Goal: Task Accomplishment & Management: Manage account settings

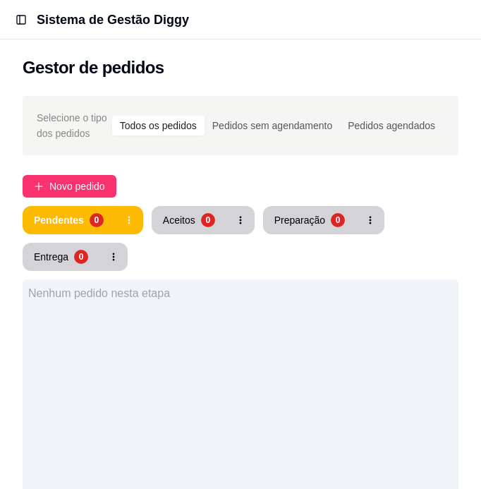
click at [20, 23] on button "Toggle Sidebar" at bounding box center [21, 20] width 20 height 20
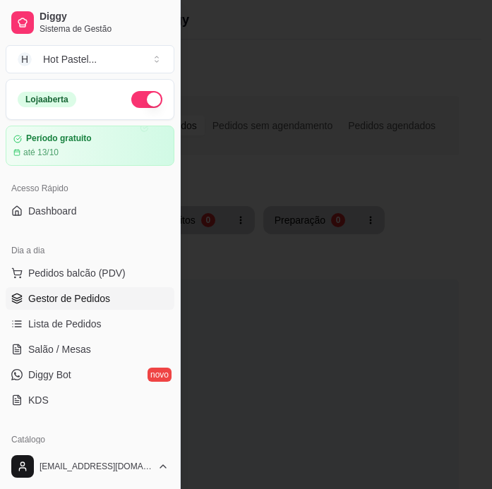
click at [241, 363] on div at bounding box center [246, 244] width 492 height 489
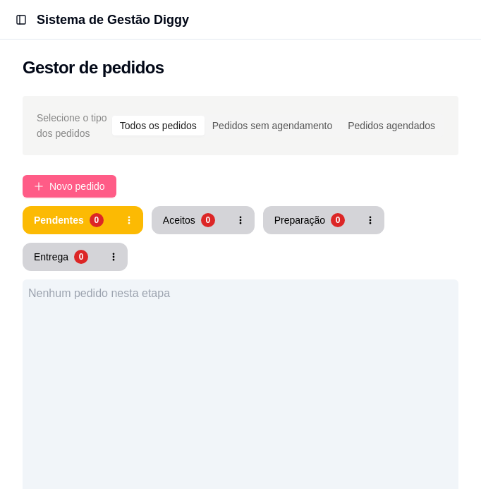
click at [52, 184] on span "Novo pedido" at bounding box center [77, 187] width 56 height 16
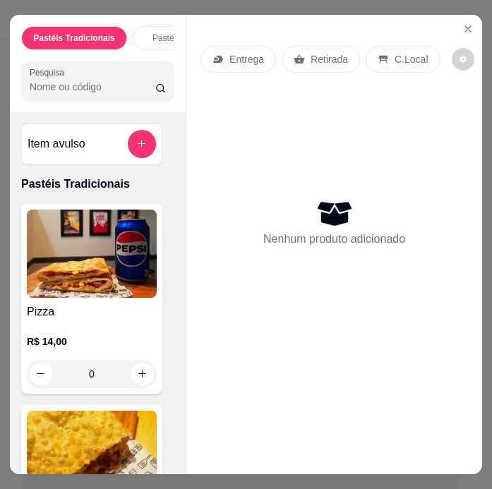
click at [83, 87] on input "Pesquisa" at bounding box center [93, 87] width 126 height 14
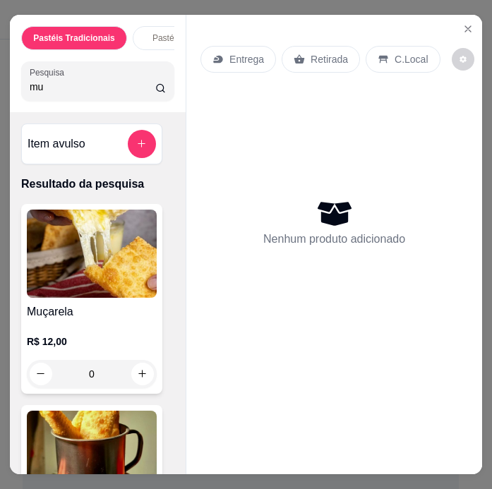
type input "mu"
click at [100, 279] on img at bounding box center [92, 254] width 130 height 88
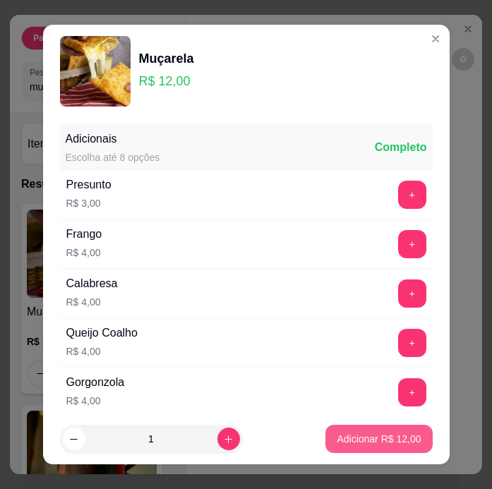
click at [367, 439] on p "Adicionar R$ 12,00" at bounding box center [379, 439] width 84 height 14
type input "1"
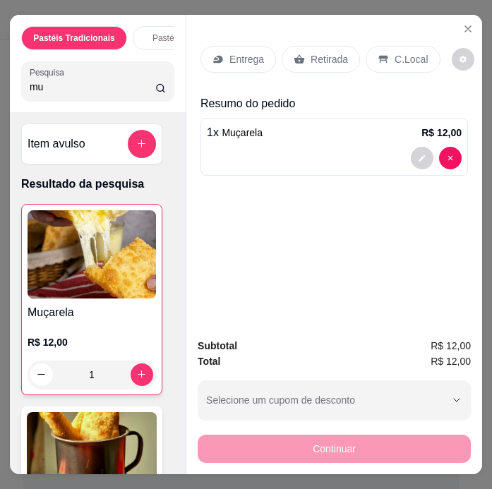
drag, startPoint x: 80, startPoint y: 97, endPoint x: -83, endPoint y: 98, distance: 163.0
click at [0, 98] on html "Toggle Sidebar Sistema de Gestão Diggy Gestor de pedidos Selecione o tipo dos p…" at bounding box center [246, 244] width 492 height 489
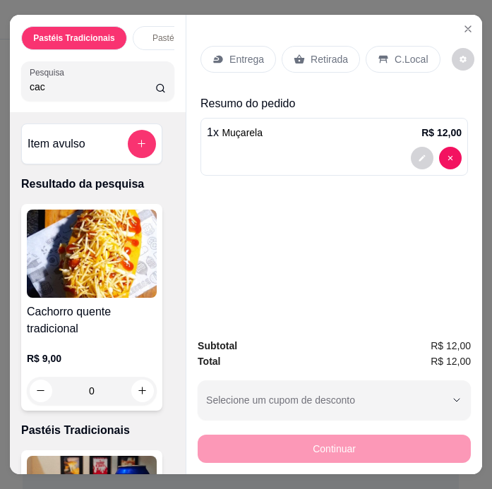
type input "cac"
click at [42, 263] on img at bounding box center [92, 254] width 130 height 88
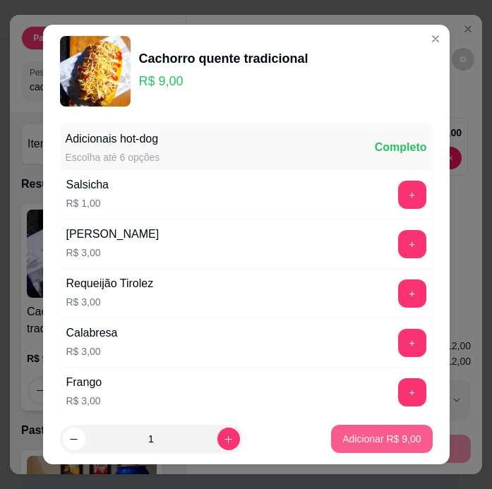
click at [344, 437] on p "Adicionar R$ 9,00" at bounding box center [381, 439] width 78 height 14
type input "1"
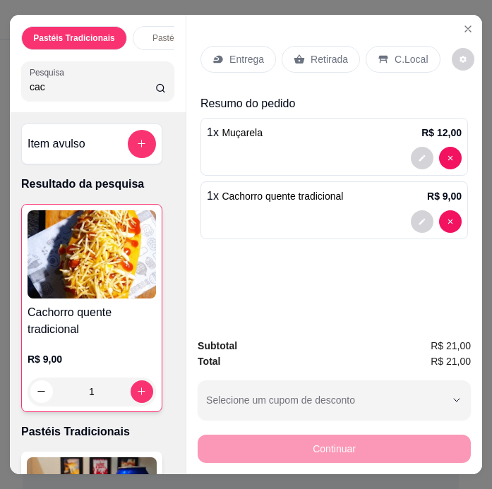
click at [300, 59] on div "Retirada" at bounding box center [321, 59] width 78 height 27
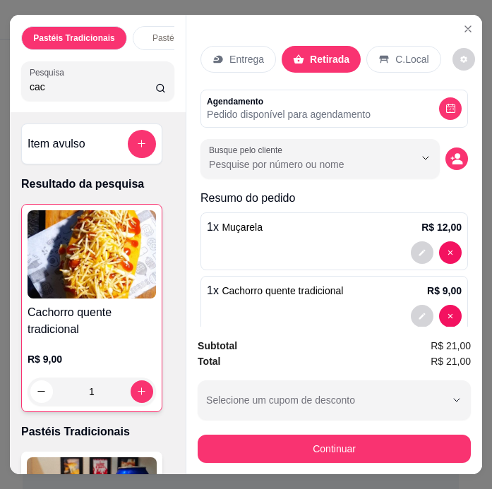
click at [301, 113] on p "Pedido disponível para agendamento" at bounding box center [289, 114] width 164 height 14
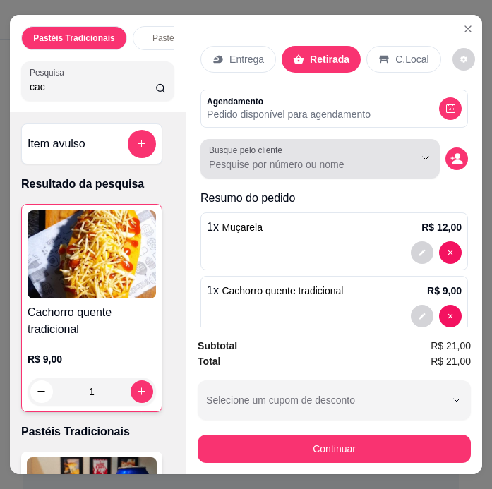
click at [305, 157] on input "Busque pelo cliente" at bounding box center [300, 164] width 183 height 14
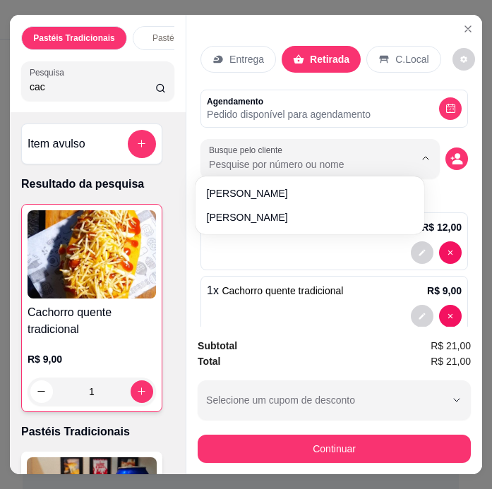
click at [305, 157] on input "Busque pelo cliente" at bounding box center [300, 164] width 183 height 14
click at [476, 180] on div "Pastéis Tradicionais Pastéis Especiais Palitinhos recheados Pastéis doces Cacho…" at bounding box center [246, 244] width 492 height 489
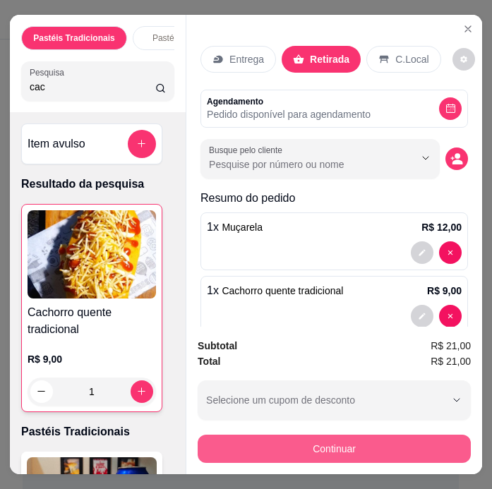
click at [368, 450] on button "Continuar" at bounding box center [334, 449] width 273 height 28
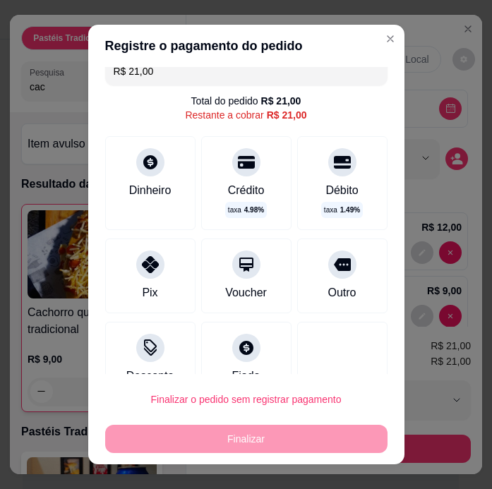
scroll to position [43, 0]
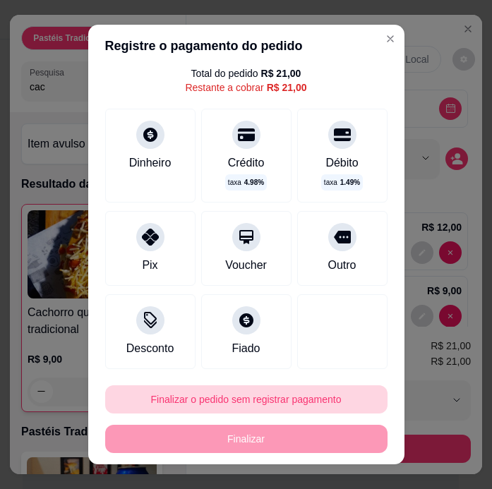
click at [241, 401] on button "Finalizar o pedido sem registrar pagamento" at bounding box center [246, 399] width 282 height 28
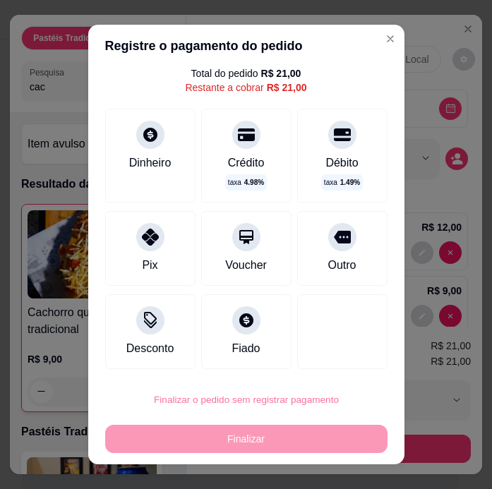
click at [330, 355] on button "Confirmar" at bounding box center [330, 360] width 52 height 22
type input "0"
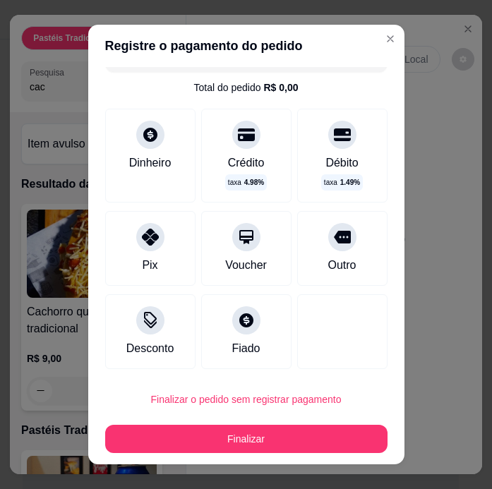
type input "R$ 0,00"
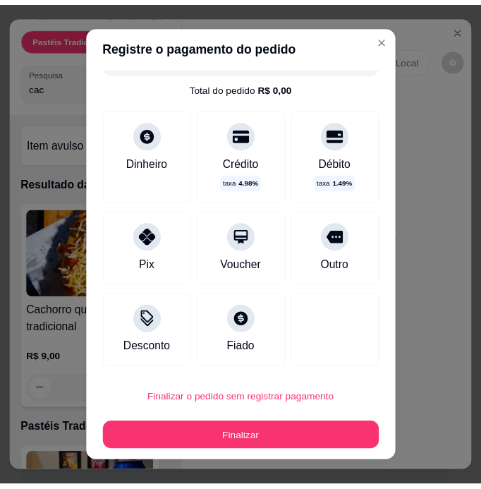
scroll to position [29, 0]
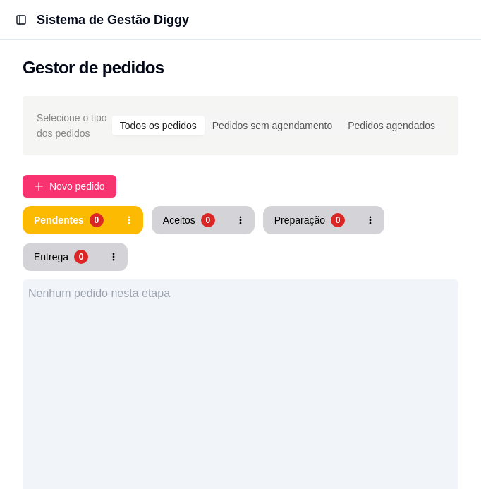
drag, startPoint x: 481, startPoint y: 160, endPoint x: 481, endPoint y: 211, distance: 51.5
click at [481, 211] on div "Selecione o tipo dos pedidos Todos os pedidos Pedidos sem agendamento Pedidos a…" at bounding box center [240, 437] width 481 height 698
click at [157, 222] on button "Aceitos 2" at bounding box center [188, 221] width 73 height 28
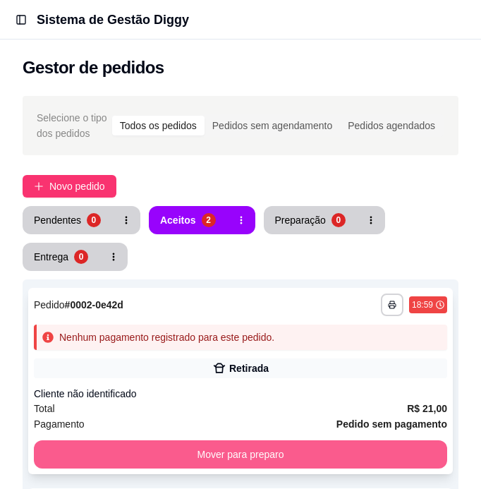
click at [320, 455] on button "Mover para preparo" at bounding box center [241, 454] width 414 height 28
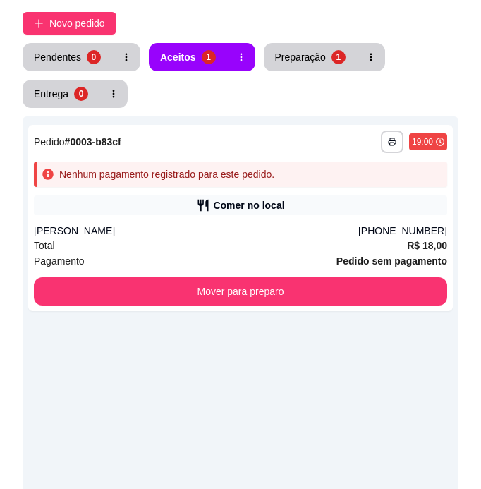
scroll to position [167, 0]
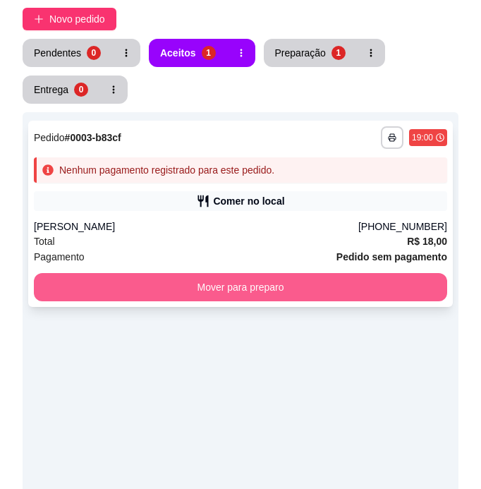
click at [343, 279] on button "Mover para preparo" at bounding box center [241, 287] width 414 height 28
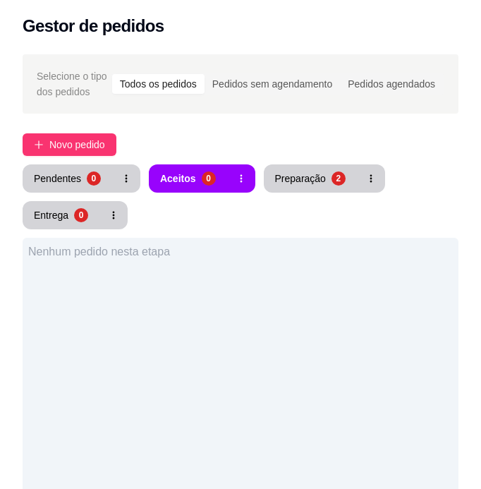
scroll to position [0, 0]
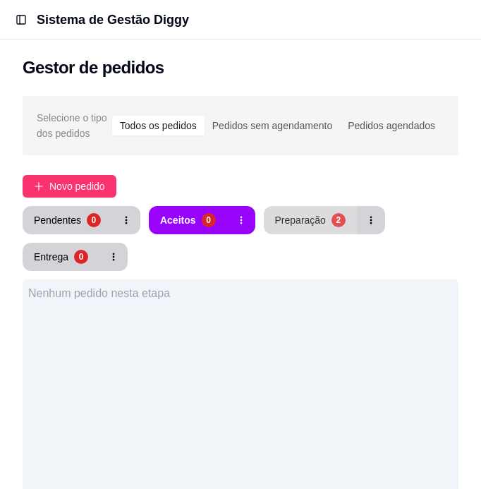
click at [306, 213] on div "Preparação" at bounding box center [300, 220] width 51 height 14
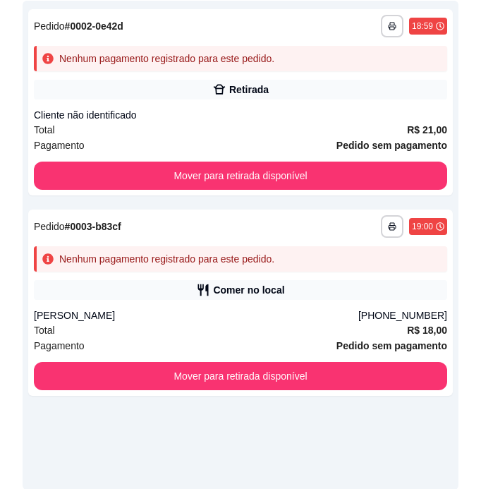
scroll to position [282, 0]
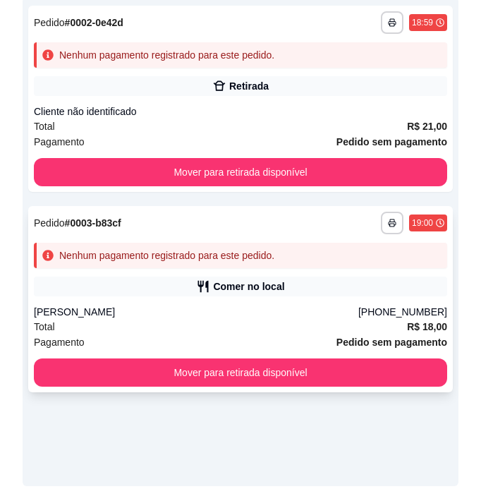
click at [311, 330] on div "Total R$ 18,00" at bounding box center [241, 327] width 414 height 16
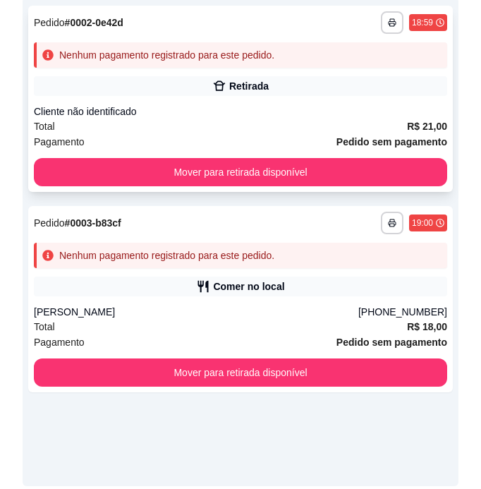
click at [383, 112] on div "Cliente não identificado" at bounding box center [241, 111] width 414 height 14
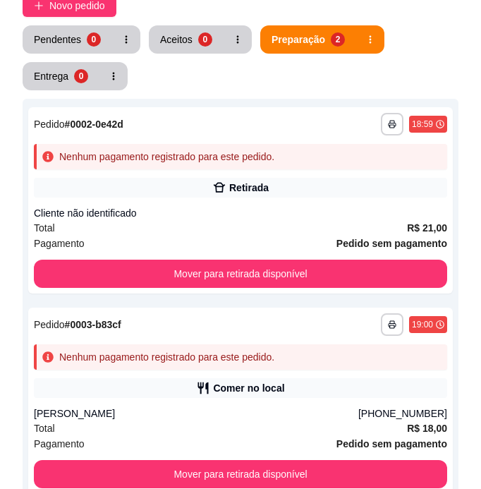
scroll to position [188, 0]
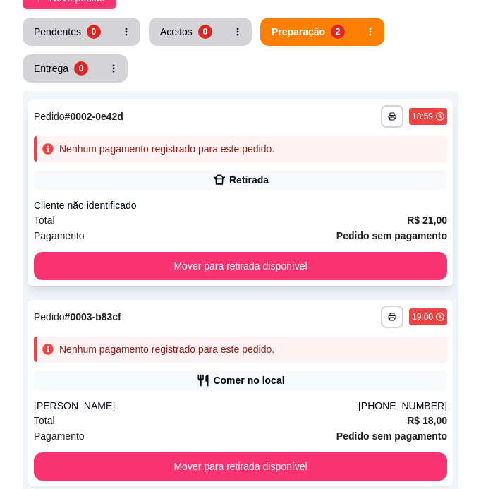
click at [290, 193] on div "**********" at bounding box center [240, 193] width 425 height 186
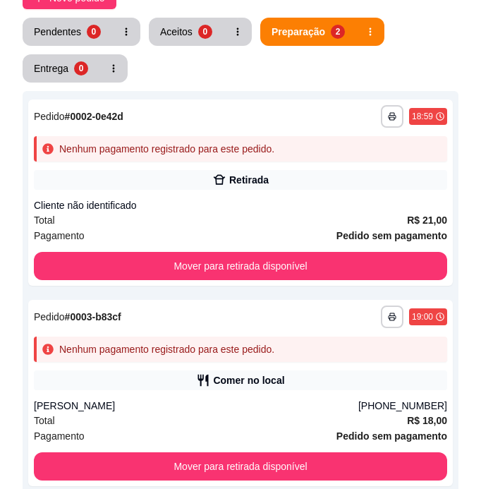
click at [465, 61] on div "**********" at bounding box center [240, 248] width 481 height 698
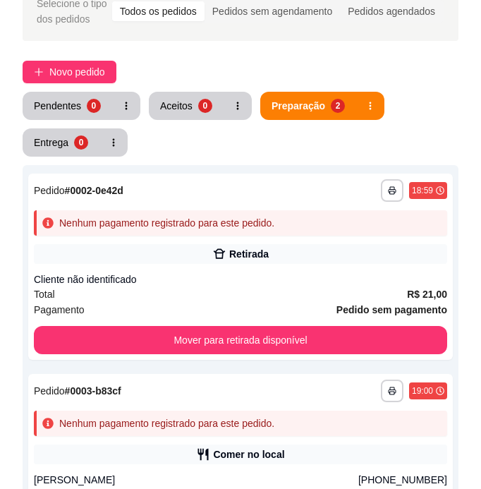
scroll to position [61, 0]
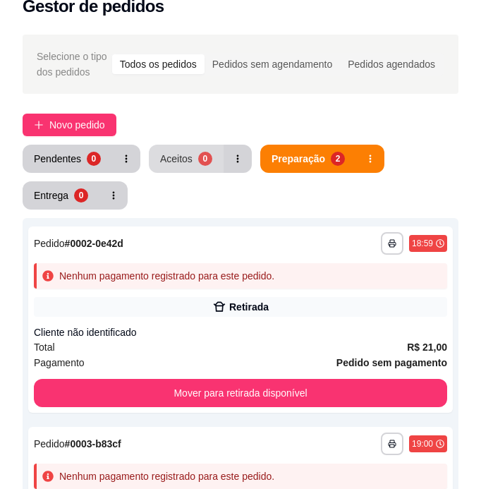
click at [185, 158] on div "Aceitos" at bounding box center [176, 159] width 32 height 14
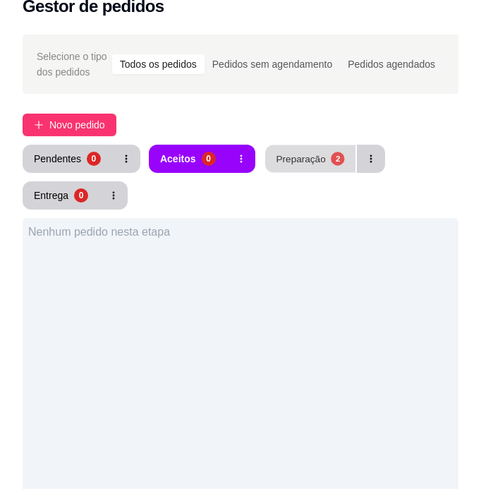
click at [285, 158] on div "Preparação" at bounding box center [300, 158] width 49 height 13
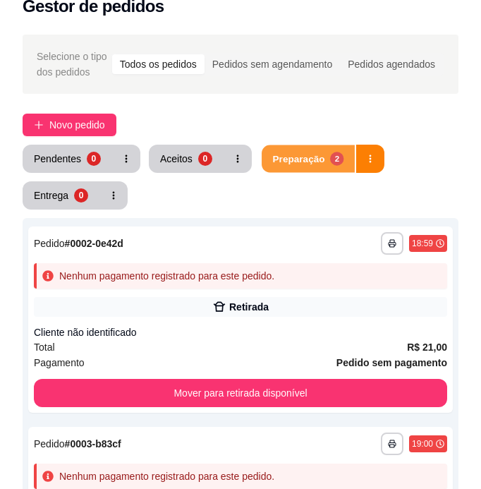
click at [285, 158] on div "Preparação" at bounding box center [298, 158] width 52 height 13
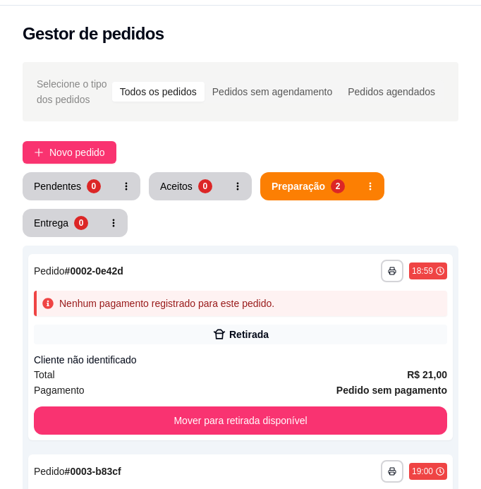
scroll to position [11, 0]
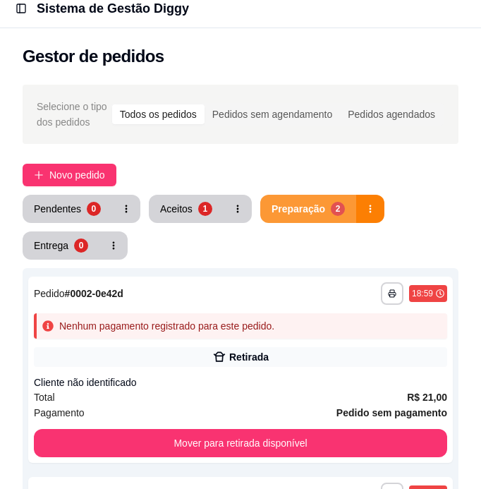
click at [303, 200] on button "Preparação 2" at bounding box center [308, 209] width 96 height 28
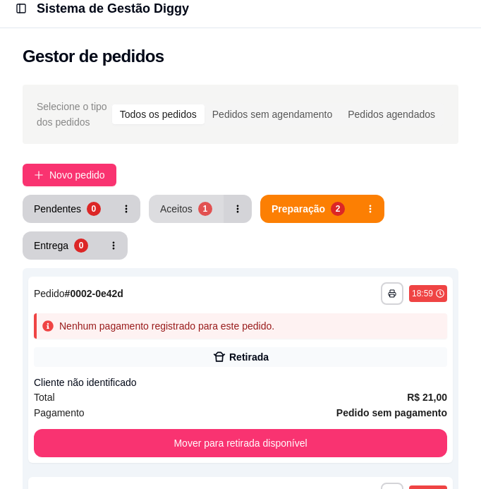
click at [205, 220] on button "Aceitos 1" at bounding box center [186, 209] width 75 height 28
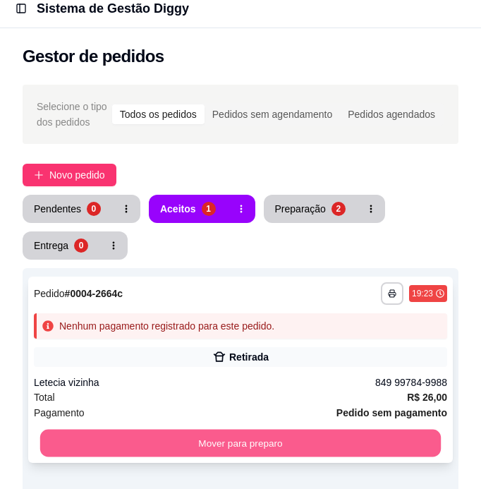
click at [250, 448] on button "Mover para preparo" at bounding box center [240, 444] width 401 height 28
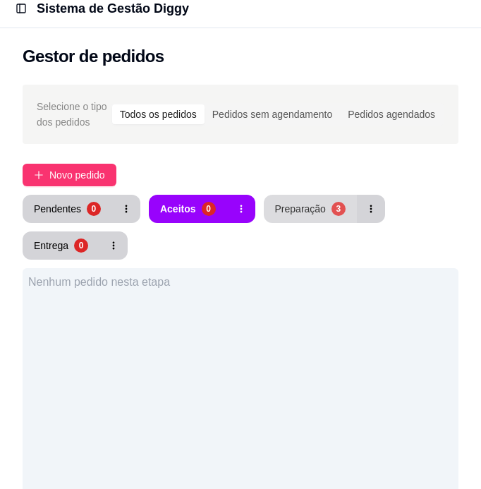
click at [308, 212] on div "Preparação" at bounding box center [300, 209] width 51 height 14
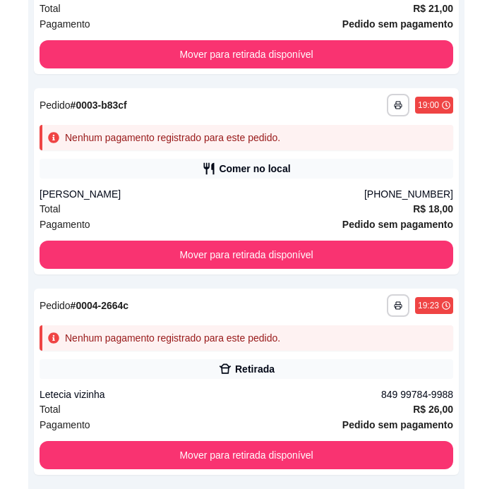
scroll to position [463, 0]
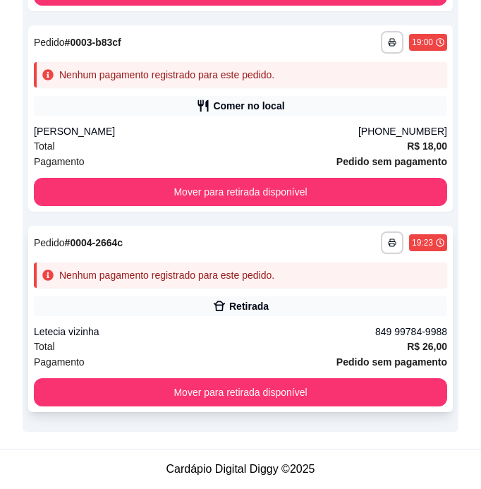
click at [303, 342] on div "Total R$ 26,00" at bounding box center [241, 347] width 414 height 16
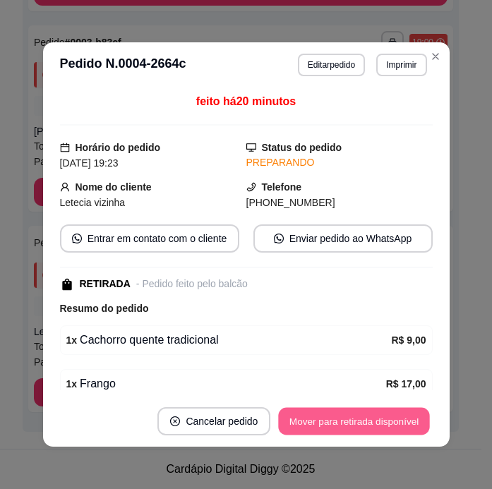
click at [308, 419] on button "Mover para retirada disponível" at bounding box center [354, 422] width 151 height 28
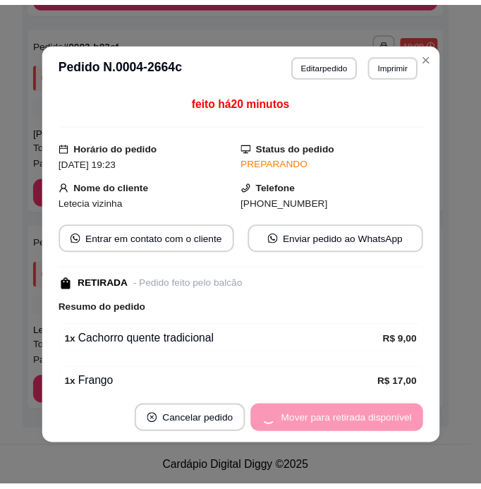
scroll to position [337, 0]
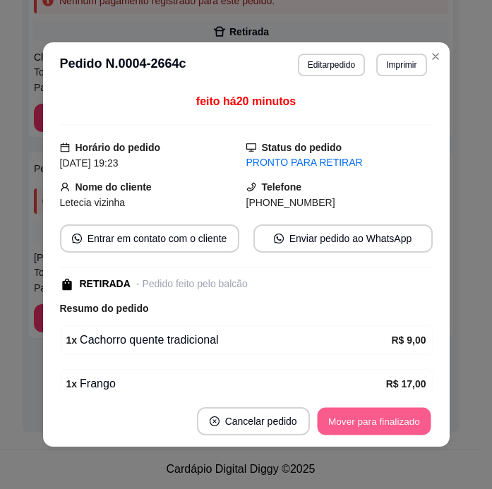
click at [382, 424] on button "Mover para finalizado" at bounding box center [374, 422] width 114 height 28
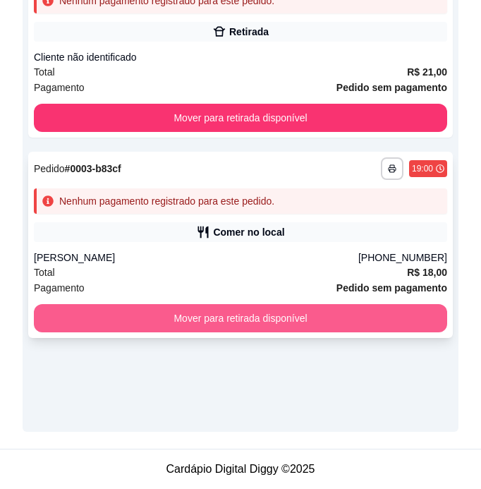
click at [391, 314] on button "Mover para retirada disponível" at bounding box center [241, 318] width 414 height 28
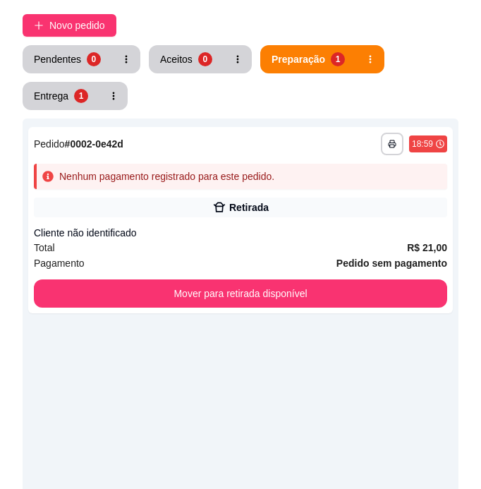
scroll to position [89, 0]
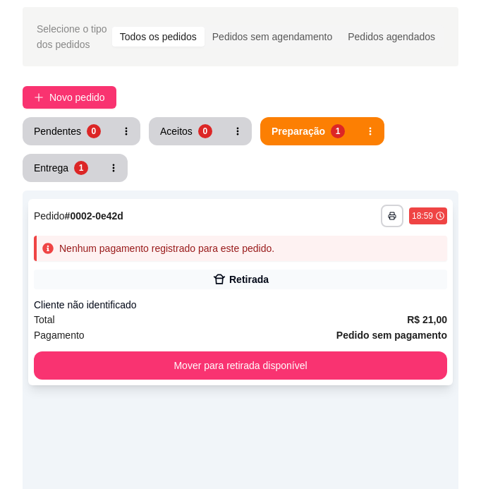
click at [287, 296] on div "**********" at bounding box center [240, 292] width 425 height 186
click at [453, 159] on div "Pendentes 0 Aceitos 0 Preparação 1 Entrega 1" at bounding box center [241, 149] width 436 height 65
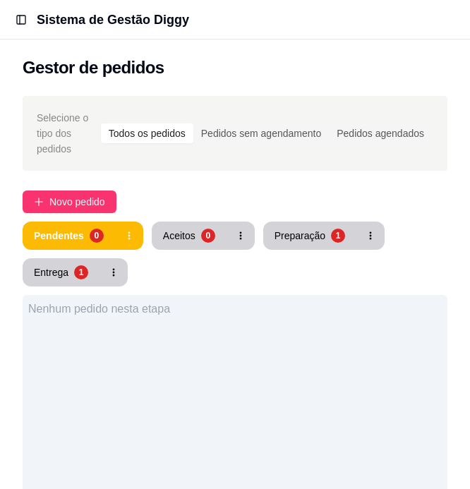
click at [414, 230] on div "Pendentes 0 Aceitos 0 Preparação 1 Entrega 1" at bounding box center [235, 254] width 425 height 65
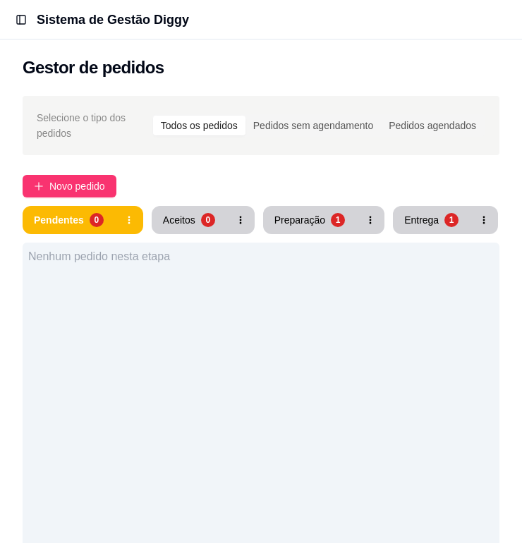
drag, startPoint x: 414, startPoint y: 230, endPoint x: 460, endPoint y: 255, distance: 52.4
click at [460, 255] on div "Nenhum pedido nesta etapa" at bounding box center [261, 256] width 466 height 17
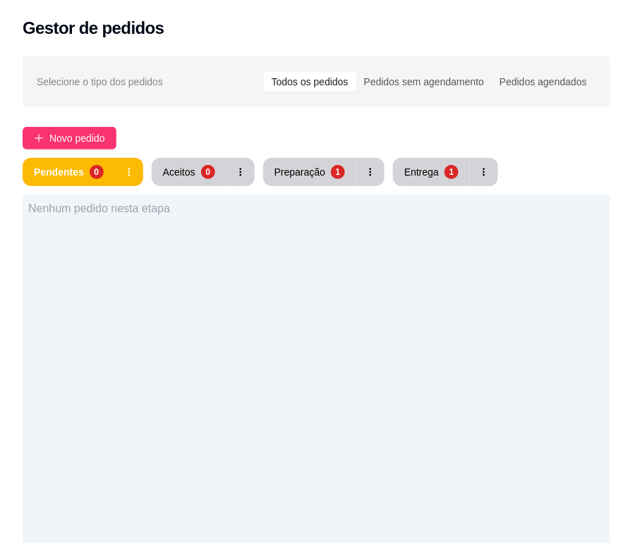
click at [378, 123] on div "Selecione o tipo dos pedidos Todos os pedidos Pedidos sem agendamento Pedidos a…" at bounding box center [316, 401] width 633 height 707
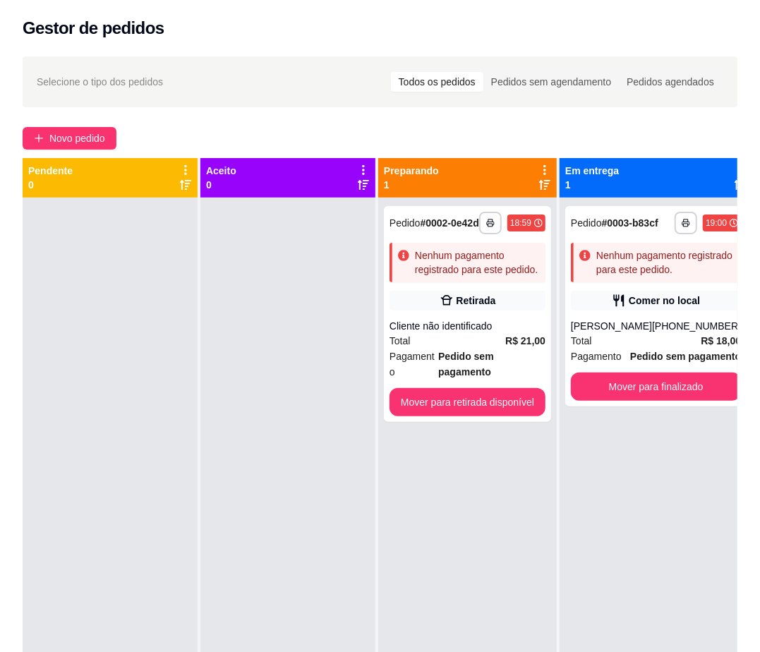
click at [491, 131] on div "Novo pedido" at bounding box center [380, 138] width 715 height 23
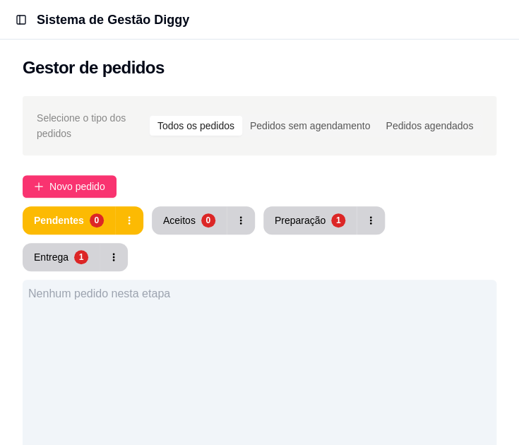
click at [1, 148] on div "Selecione o tipo dos pedidos Todos os pedidos Pedidos sem agendamento Pedidos a…" at bounding box center [259, 415] width 519 height 654
click at [3, 148] on div "Selecione o tipo dos pedidos Todos os pedidos Pedidos sem agendamento Pedidos a…" at bounding box center [259, 415] width 519 height 654
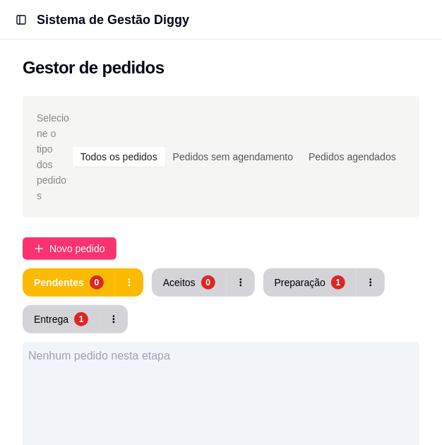
click at [363, 237] on div "Novo pedido" at bounding box center [221, 248] width 397 height 23
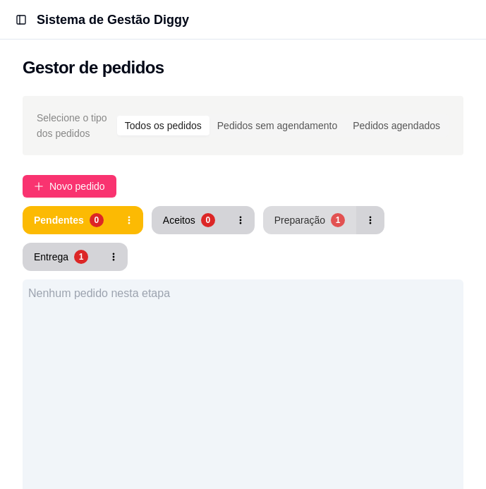
click at [308, 215] on div "Preparação" at bounding box center [300, 220] width 51 height 14
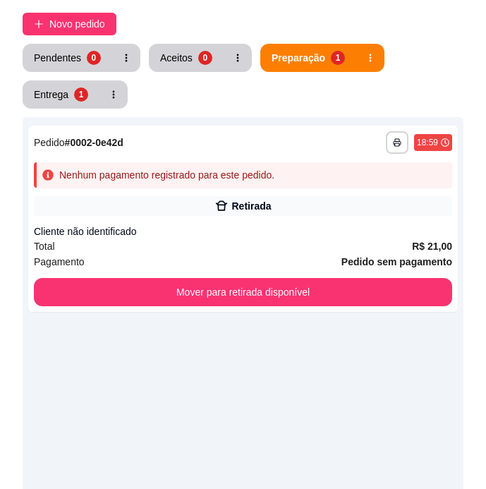
scroll to position [181, 0]
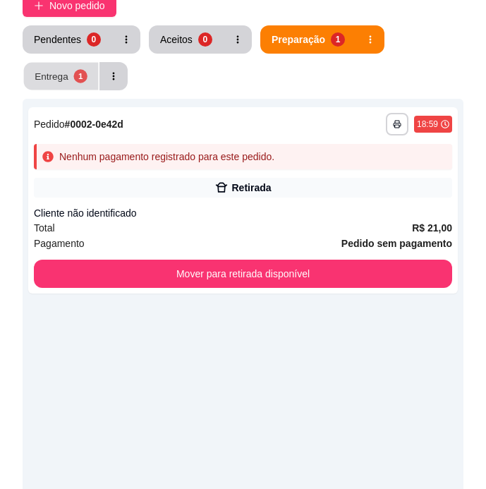
click at [76, 80] on div "1" at bounding box center [79, 75] width 13 height 13
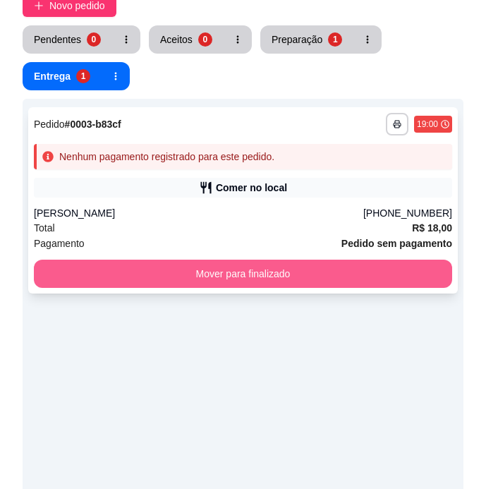
click at [313, 272] on button "Mover para finalizado" at bounding box center [243, 274] width 419 height 28
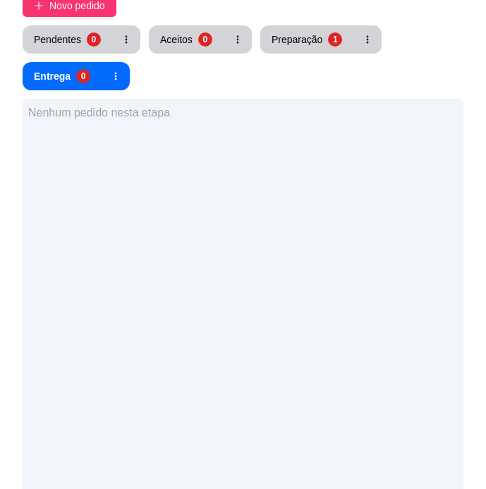
scroll to position [0, 0]
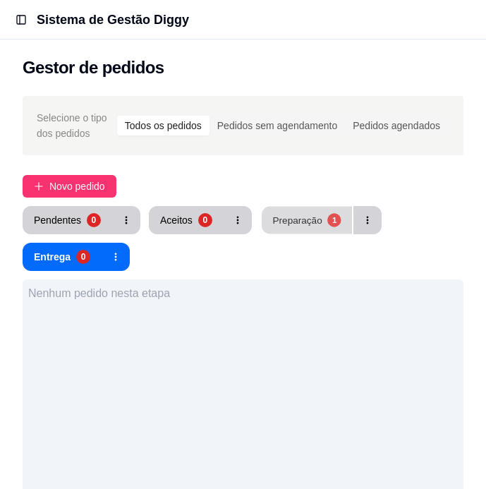
click at [311, 227] on div "Preparação" at bounding box center [296, 219] width 49 height 13
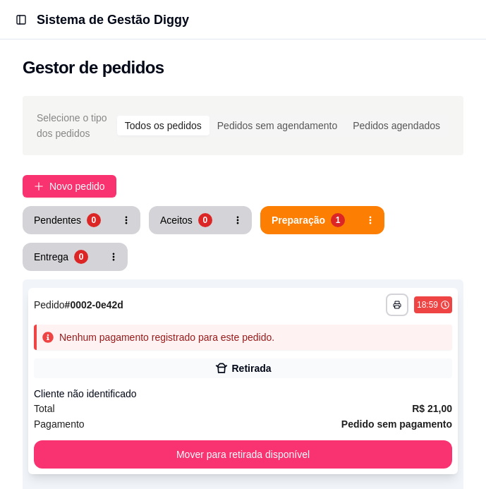
click at [317, 385] on div "**********" at bounding box center [243, 381] width 430 height 186
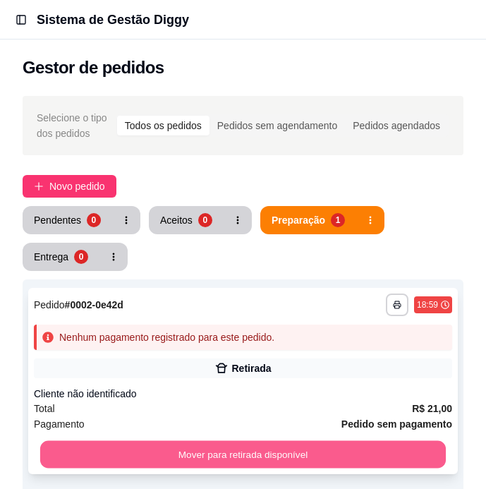
click at [402, 446] on button "Mover para retirada disponível" at bounding box center [243, 455] width 406 height 28
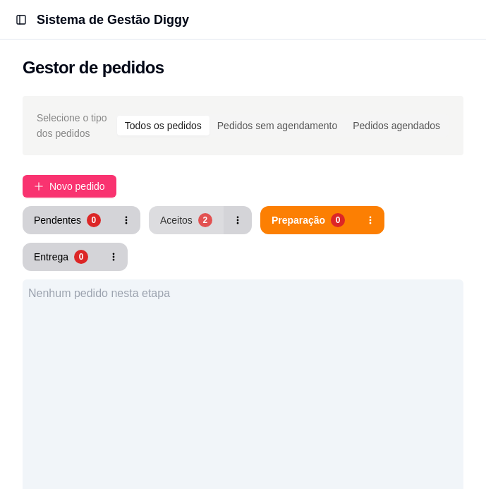
click at [202, 216] on div "2" at bounding box center [205, 220] width 14 height 14
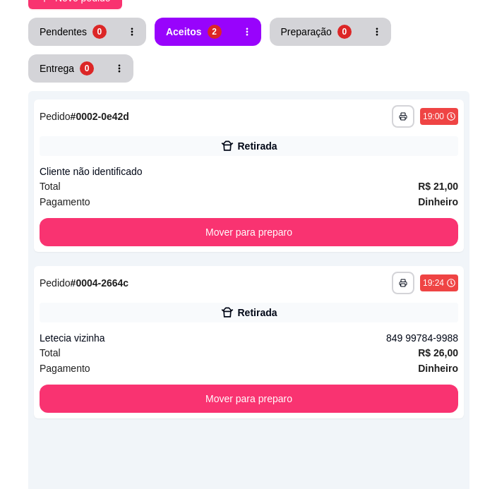
scroll to position [198, 0]
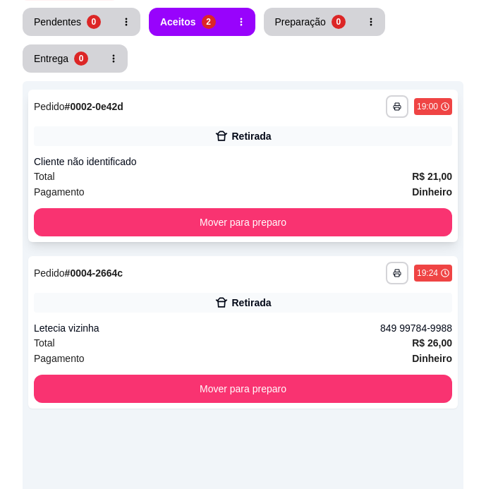
click at [227, 148] on div "**********" at bounding box center [243, 166] width 430 height 152
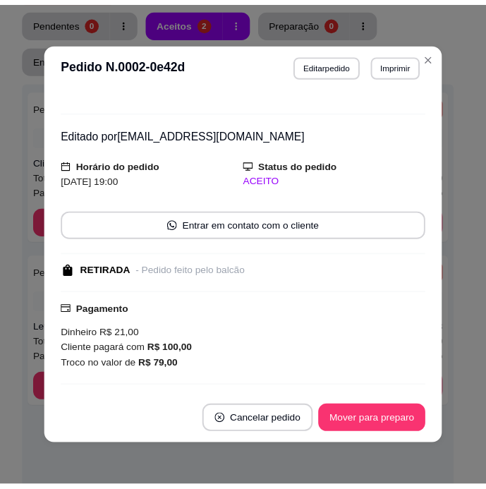
scroll to position [0, 0]
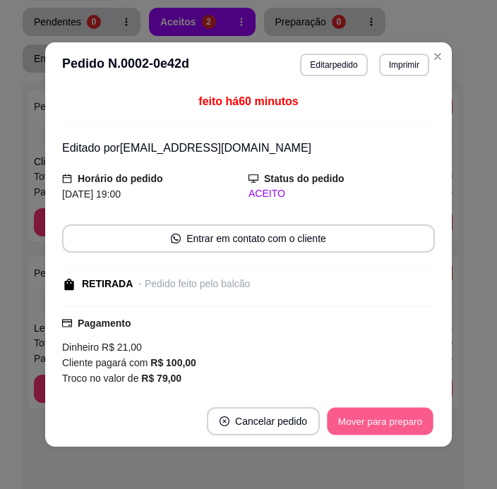
click at [385, 421] on button "Mover para preparo" at bounding box center [380, 422] width 106 height 28
click at [385, 421] on div "Mover para preparo" at bounding box center [379, 421] width 109 height 28
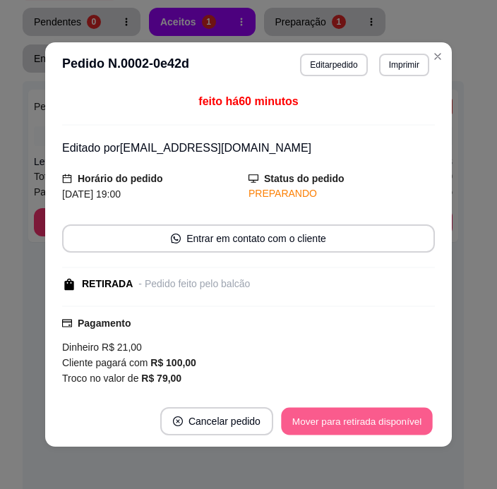
click at [385, 421] on button "Mover para retirada disponível" at bounding box center [356, 422] width 151 height 28
click at [385, 421] on div "Mover para retirada disponível" at bounding box center [357, 421] width 156 height 28
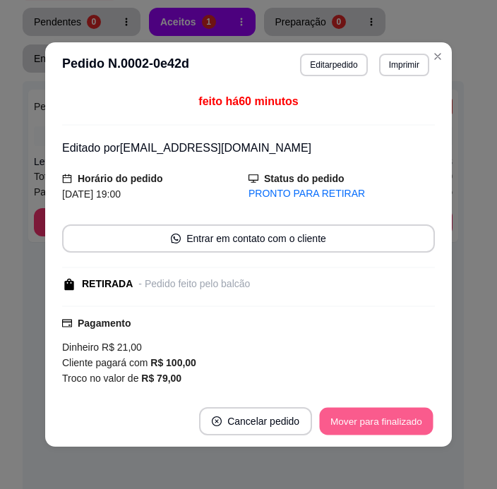
click at [385, 421] on button "Mover para finalizado" at bounding box center [377, 422] width 114 height 28
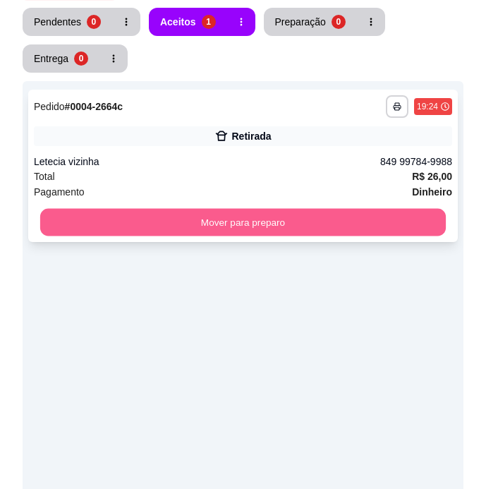
click at [298, 224] on button "Mover para preparo" at bounding box center [243, 223] width 406 height 28
click at [298, 224] on div "Mover para preparo" at bounding box center [243, 222] width 419 height 28
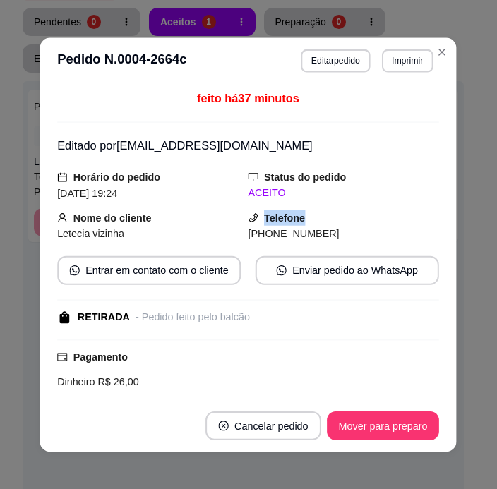
click at [298, 224] on div "Telefone (84) 9 9978-49988" at bounding box center [343, 226] width 191 height 32
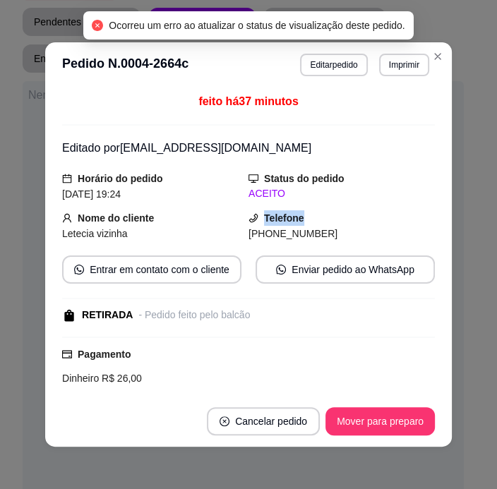
click at [298, 224] on div "Telefone (84) 9 9978-49988" at bounding box center [341, 225] width 186 height 31
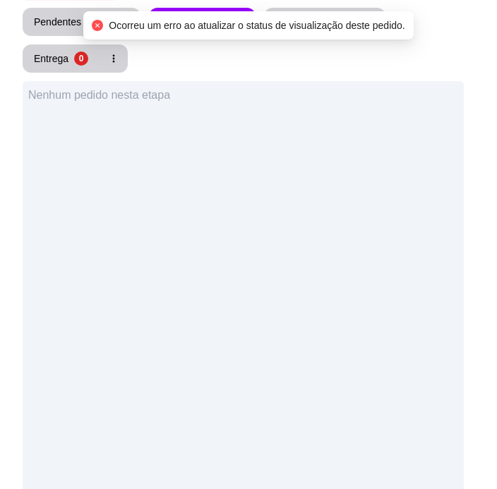
click at [298, 224] on div "Telefone (84) 9 9978-49988" at bounding box center [341, 225] width 186 height 31
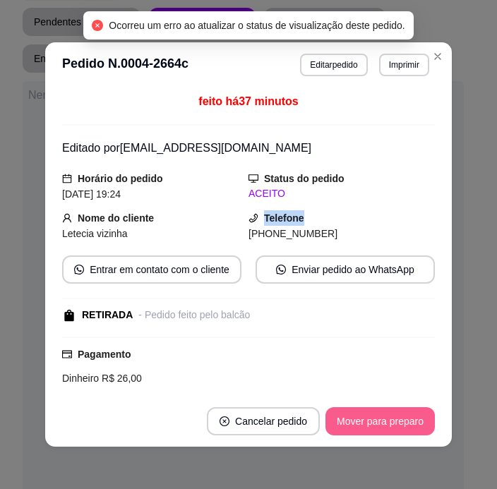
click at [368, 418] on button "Mover para preparo" at bounding box center [379, 421] width 109 height 28
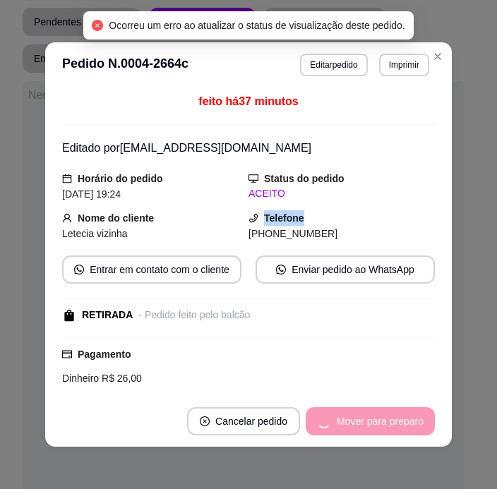
click at [368, 418] on div "Mover para preparo" at bounding box center [370, 421] width 129 height 28
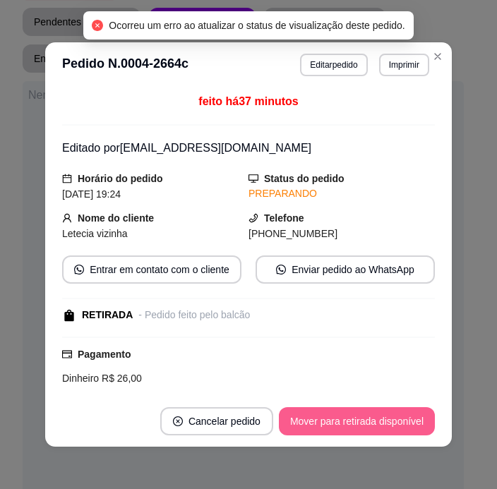
click at [368, 418] on button "Mover para retirada disponível" at bounding box center [357, 421] width 156 height 28
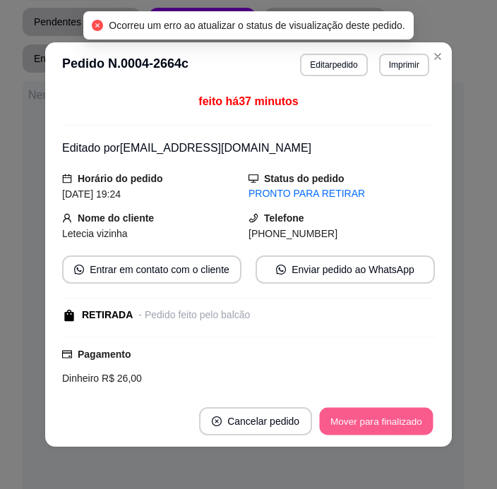
click at [368, 418] on button "Mover para finalizado" at bounding box center [377, 422] width 114 height 28
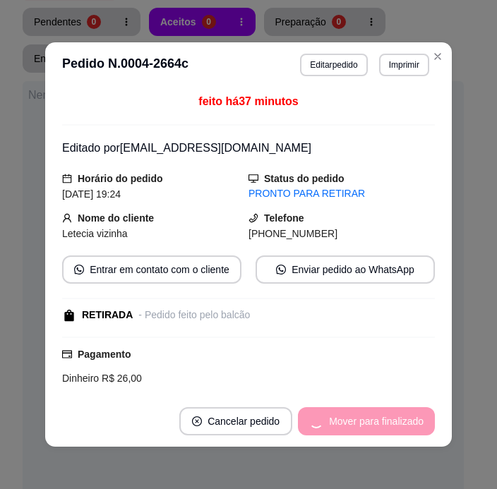
click at [368, 418] on div "Mover para finalizado" at bounding box center [366, 421] width 137 height 28
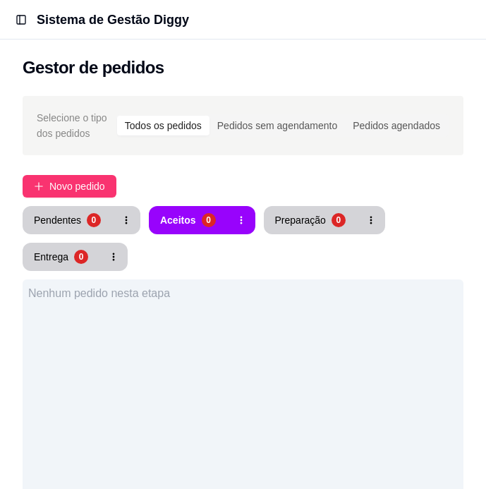
click at [433, 184] on div "Novo pedido" at bounding box center [243, 186] width 441 height 23
click at [86, 222] on div "0" at bounding box center [92, 219] width 13 height 13
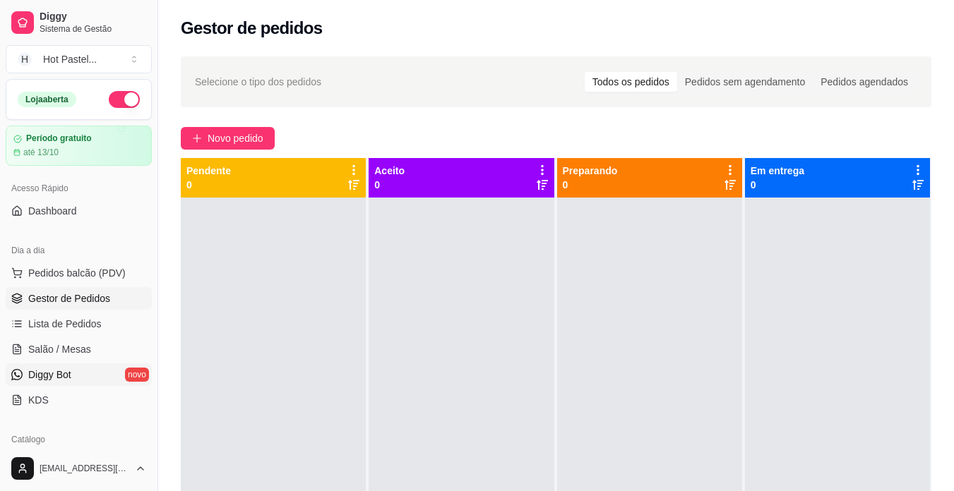
click at [74, 374] on link "Diggy Bot novo" at bounding box center [79, 374] width 146 height 23
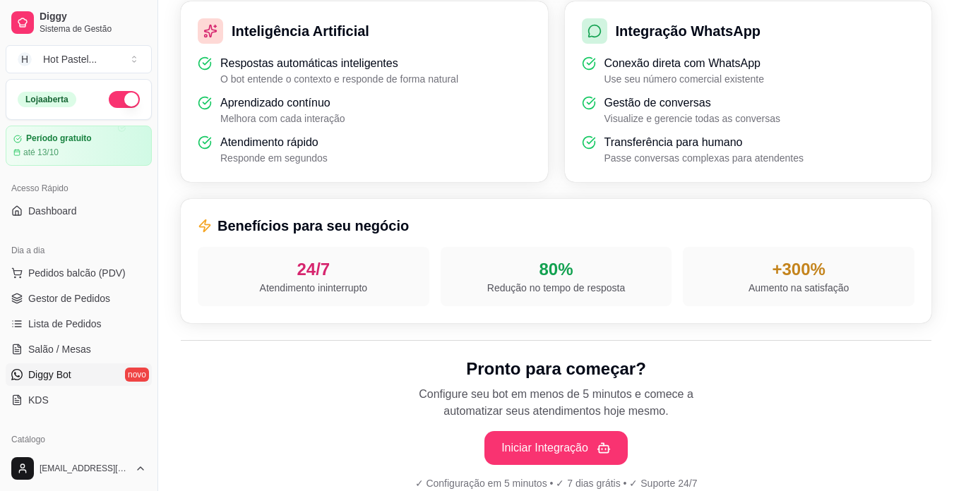
scroll to position [491, 0]
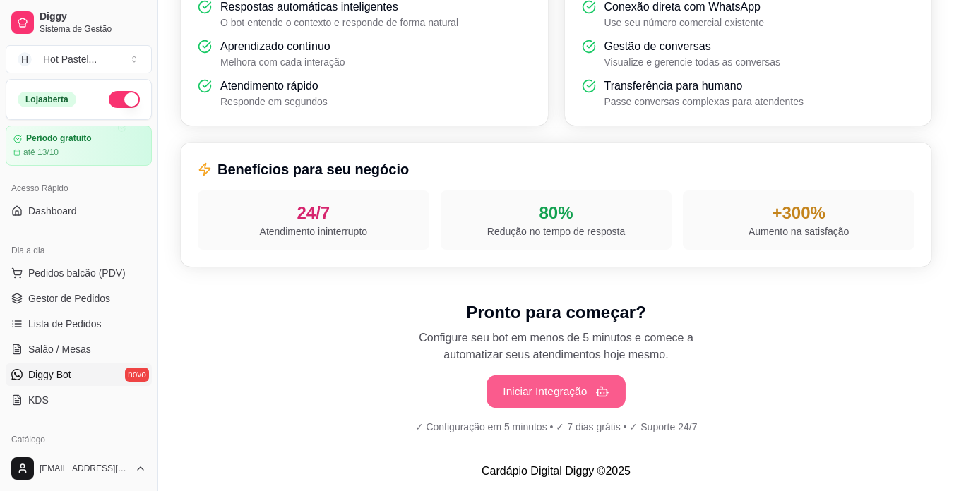
click at [491, 393] on button "Iniciar Integração" at bounding box center [555, 391] width 139 height 33
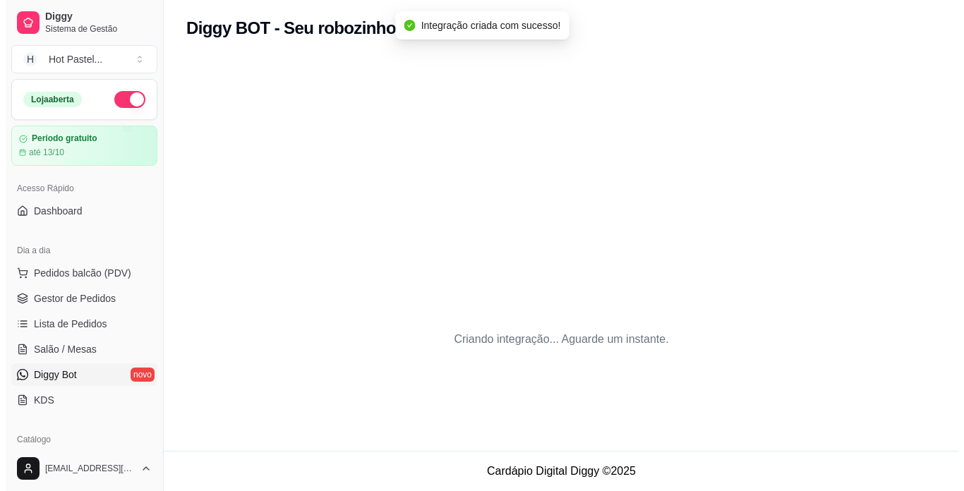
scroll to position [0, 0]
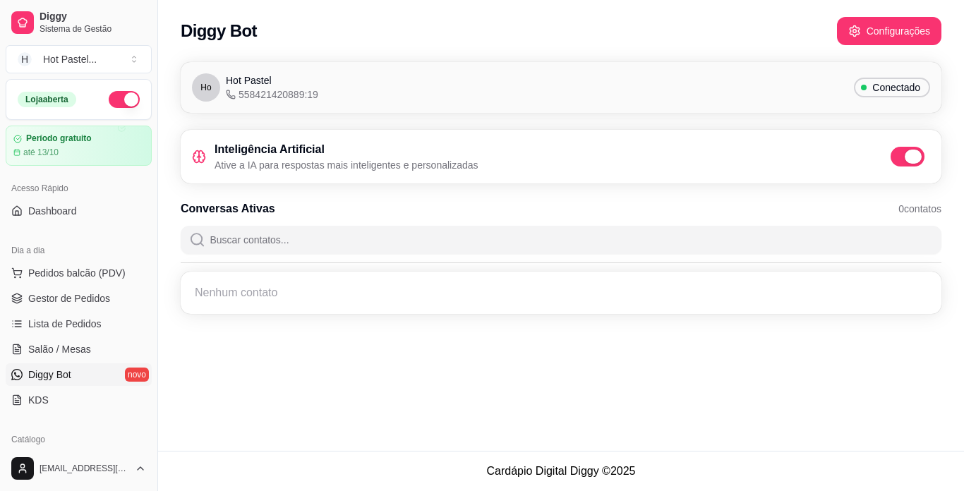
click at [491, 164] on span at bounding box center [908, 157] width 34 height 20
click at [491, 164] on input "checkbox" at bounding box center [894, 164] width 9 height 9
click at [491, 159] on span at bounding box center [902, 157] width 17 height 14
click at [491, 160] on input "checkbox" at bounding box center [894, 164] width 9 height 9
click at [387, 428] on div "Diggy Bot Configurações Ho Hot Pastel 558421420889:19 Conectado Inteligência Ar…" at bounding box center [561, 225] width 806 height 451
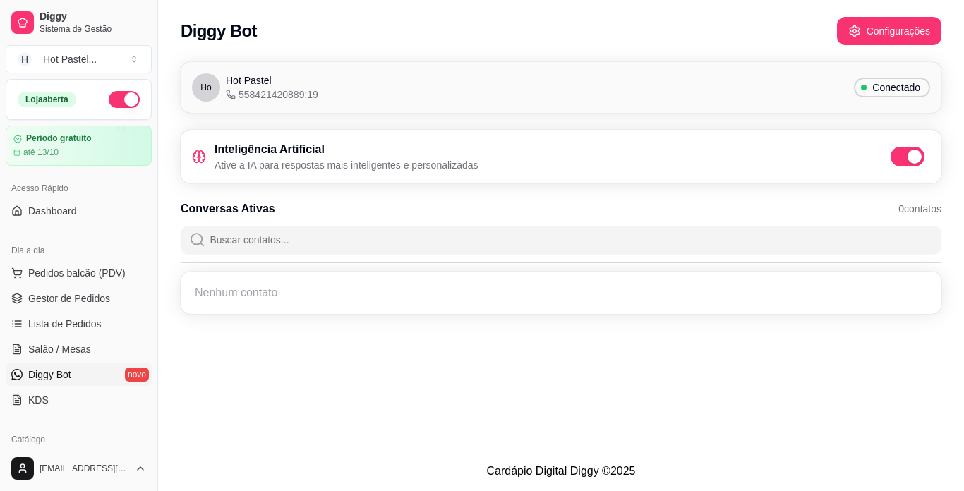
click at [387, 428] on div "Diggy Bot Configurações Ho Hot Pastel 558421420889:19 Conectado Inteligência Ar…" at bounding box center [561, 225] width 806 height 451
click at [443, 347] on div "Diggy Bot Configurações Ho Hot Pastel 558421420889:19 Conectado Inteligência Ar…" at bounding box center [561, 225] width 806 height 451
click at [296, 251] on input "Buscar contatos..." at bounding box center [569, 240] width 728 height 28
click at [339, 414] on div "Diggy Bot Configurações Ho Hot Pastel 558421420889:19 Conectado Inteligência Ar…" at bounding box center [561, 225] width 806 height 451
click at [83, 375] on link "Diggy Bot novo" at bounding box center [79, 374] width 146 height 23
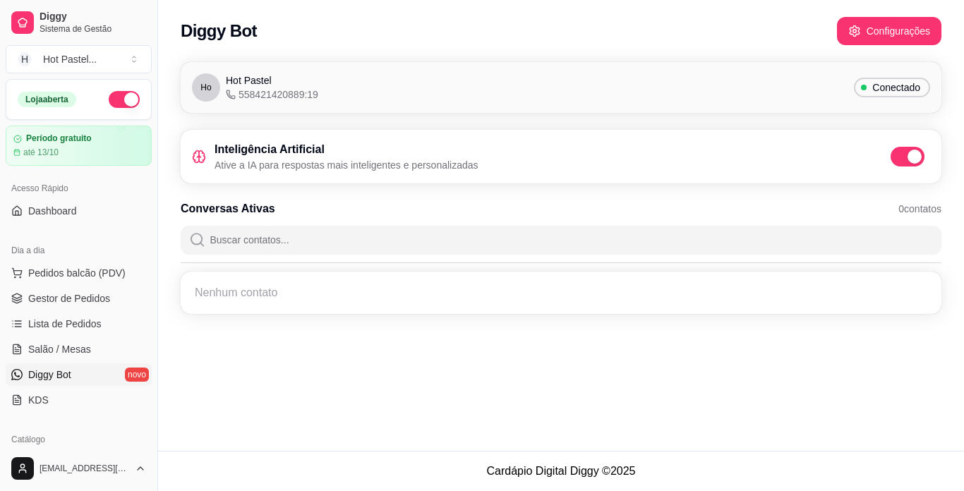
click at [491, 156] on span at bounding box center [915, 157] width 14 height 14
click at [491, 160] on input "checkbox" at bounding box center [894, 164] width 9 height 9
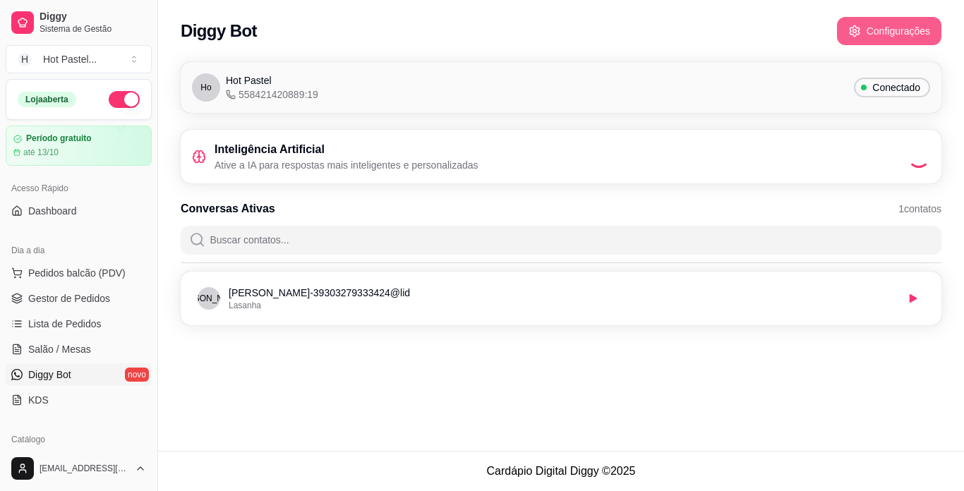
click at [491, 23] on button "Configurações" at bounding box center [889, 31] width 104 height 28
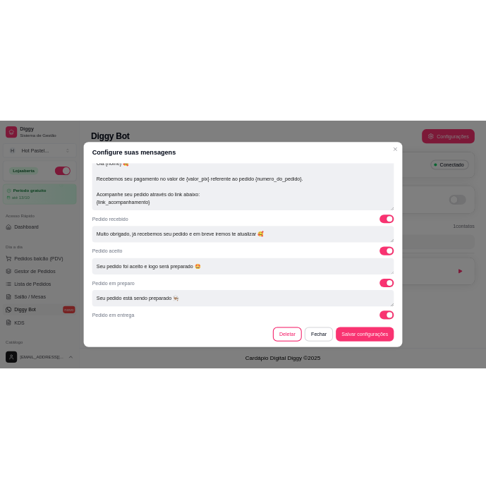
scroll to position [438, 0]
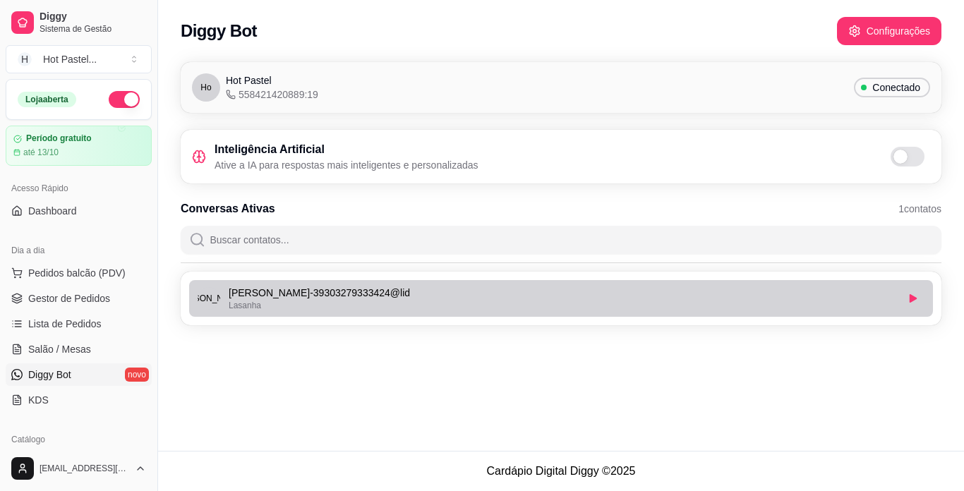
click at [491, 297] on p "Ruth - 39303279333424@lid" at bounding box center [563, 293] width 668 height 14
click at [491, 304] on button "button" at bounding box center [913, 298] width 23 height 23
click at [491, 303] on div "Lasanha" at bounding box center [563, 305] width 668 height 11
click at [491, 294] on p "Ruth - 39303279333424@lid" at bounding box center [563, 293] width 668 height 14
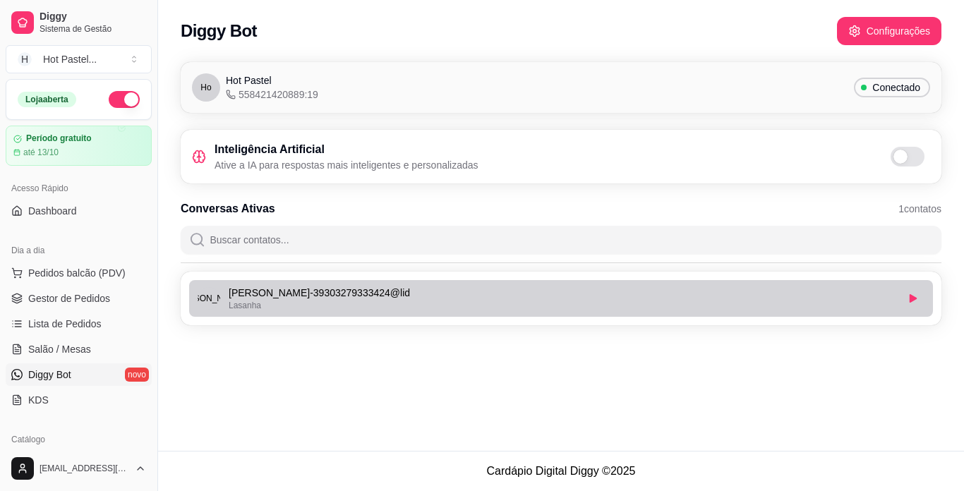
click at [356, 308] on div "Lasanha" at bounding box center [563, 305] width 668 height 11
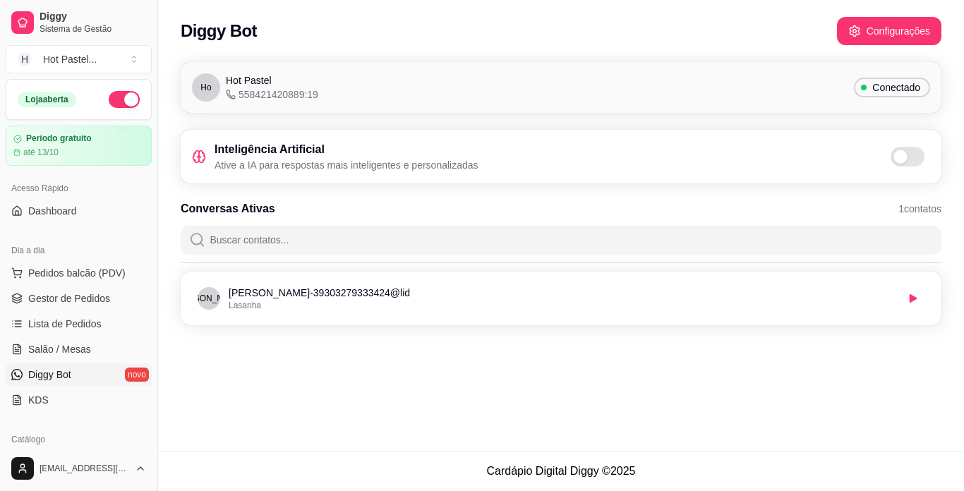
click at [398, 388] on div "Diggy Bot Configurações Ho Hot Pastel 558421420889:19 Conectado Inteligência Ar…" at bounding box center [561, 225] width 806 height 451
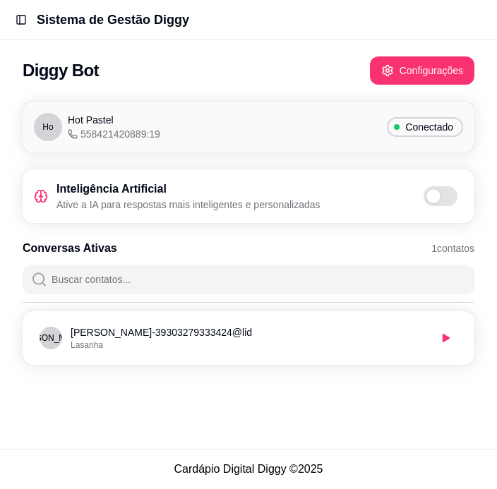
click at [26, 32] on header "Toggle Sidebar Sistema de Gestão Diggy" at bounding box center [248, 20] width 497 height 40
click at [22, 21] on button "Toggle Sidebar" at bounding box center [21, 20] width 20 height 20
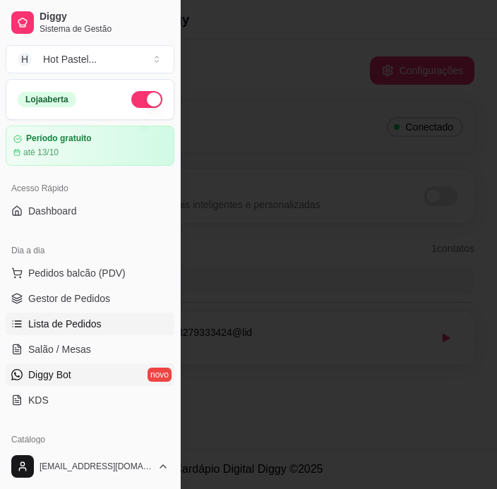
click at [111, 330] on link "Lista de Pedidos" at bounding box center [90, 324] width 169 height 23
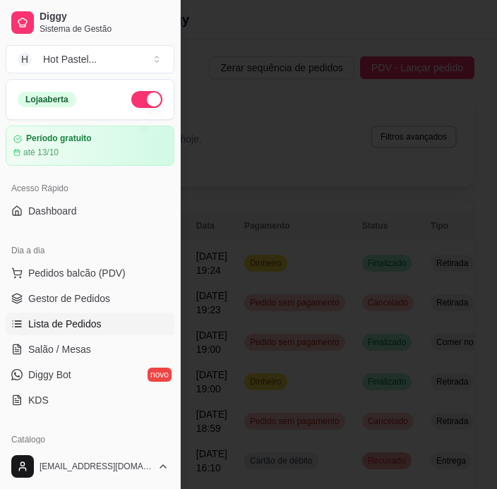
click at [304, 126] on div at bounding box center [248, 244] width 497 height 489
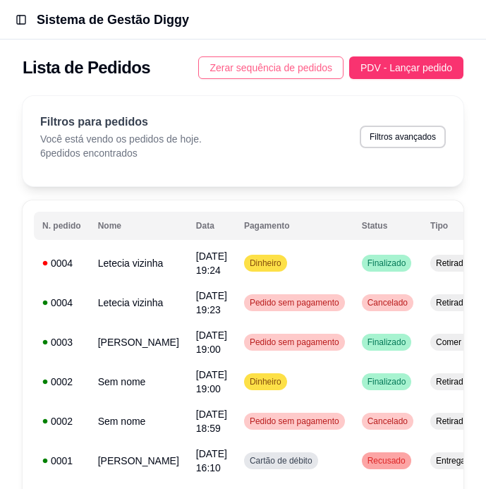
click at [299, 74] on span "Zerar sequência de pedidos" at bounding box center [271, 68] width 123 height 16
click at [402, 139] on button "Filtros avançados" at bounding box center [403, 137] width 86 height 23
select select "0"
click at [24, 18] on button "Toggle Sidebar" at bounding box center [21, 20] width 20 height 20
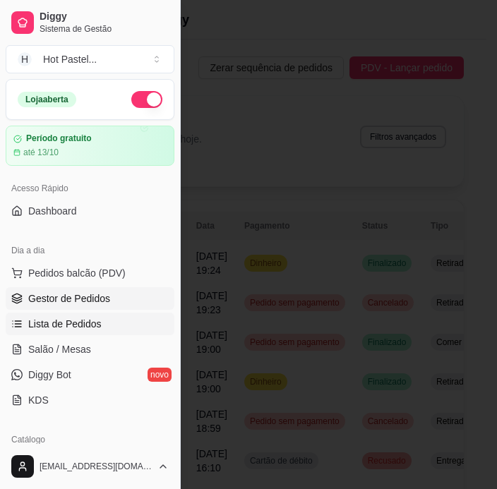
click at [86, 289] on link "Gestor de Pedidos" at bounding box center [90, 298] width 169 height 23
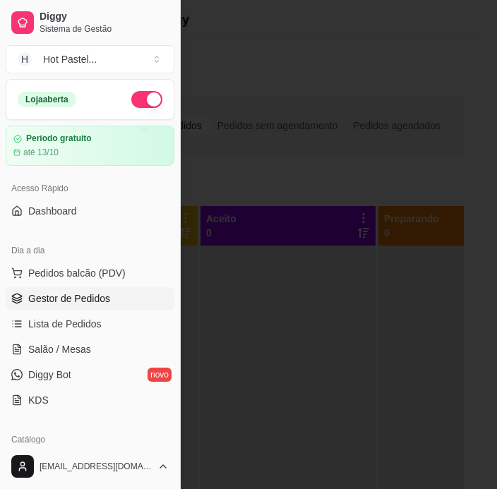
click at [291, 131] on div at bounding box center [248, 244] width 497 height 489
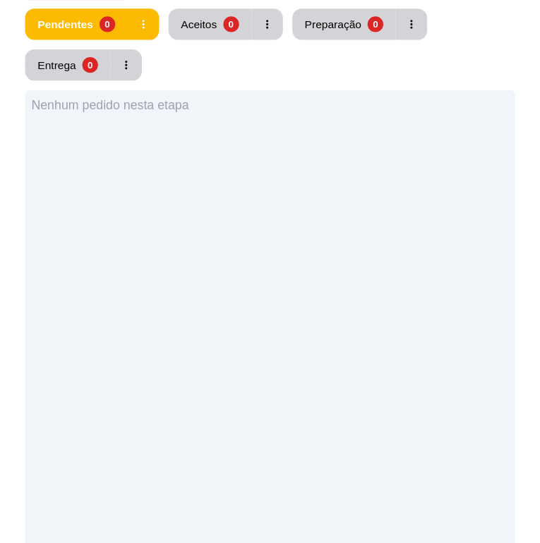
scroll to position [198, 0]
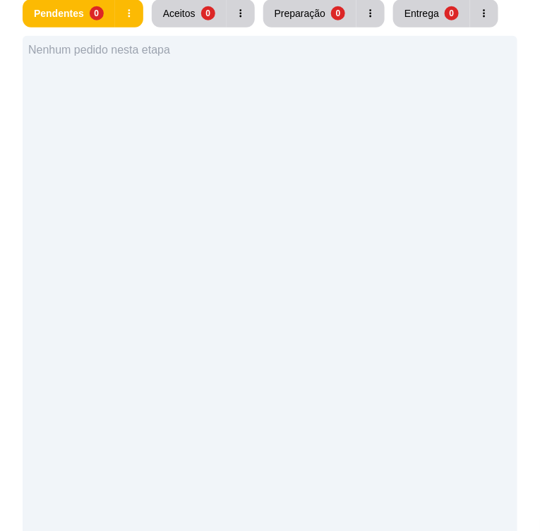
click at [0, 0] on button "Toggle Sidebar" at bounding box center [0, 0] width 0 height 0
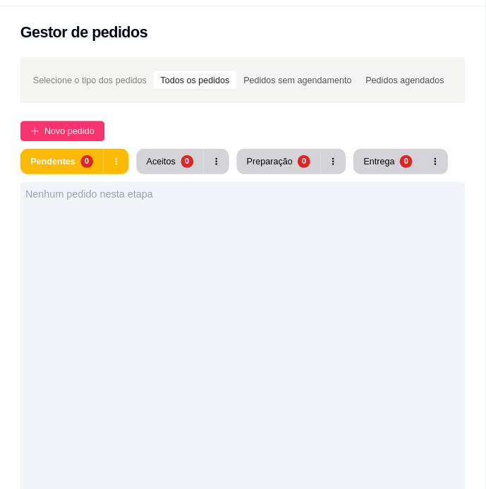
scroll to position [33, 0]
